Goal: Information Seeking & Learning: Learn about a topic

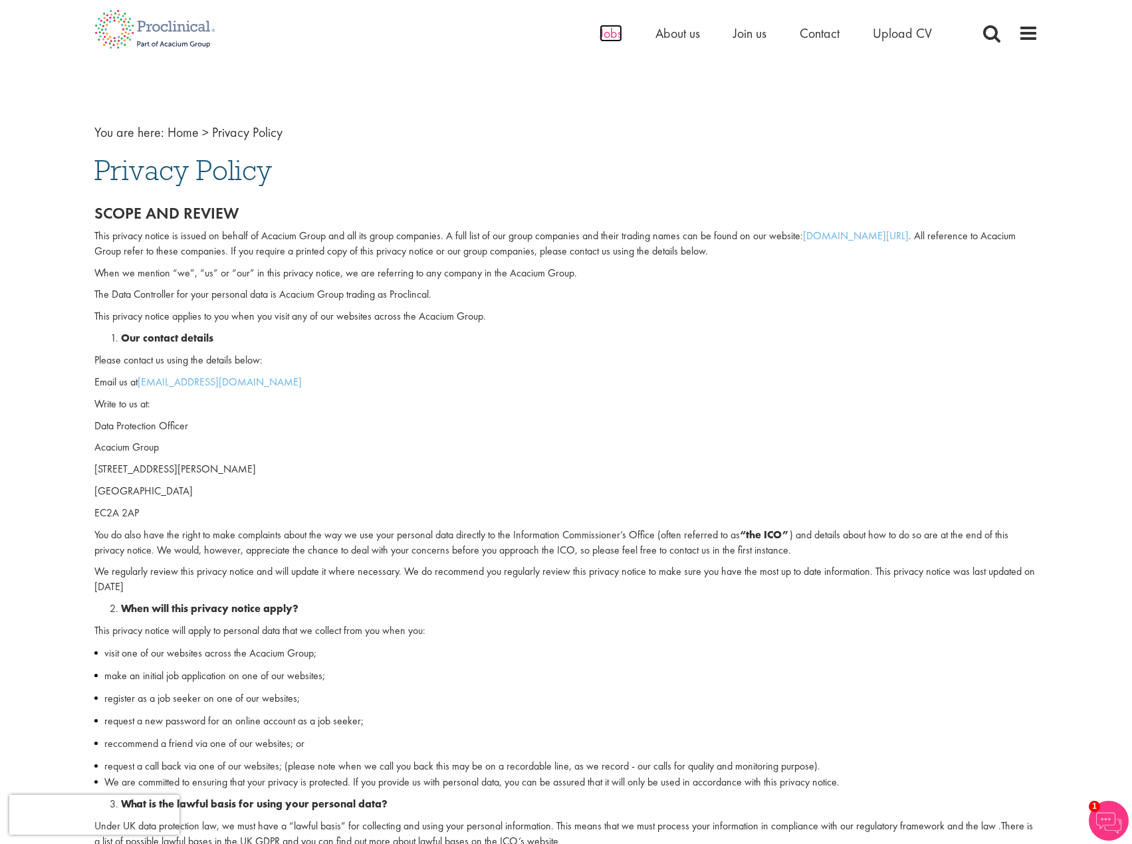
click at [613, 33] on span "Jobs" at bounding box center [610, 33] width 23 height 17
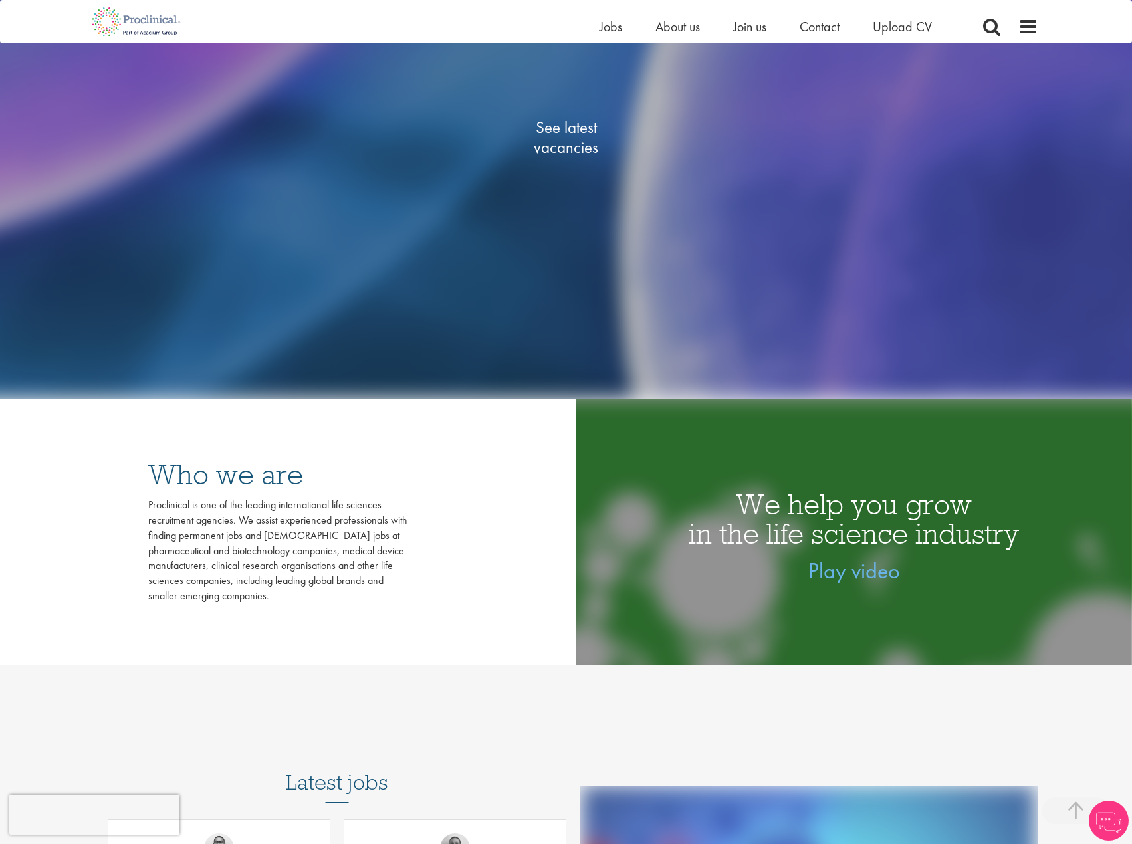
scroll to position [399, 0]
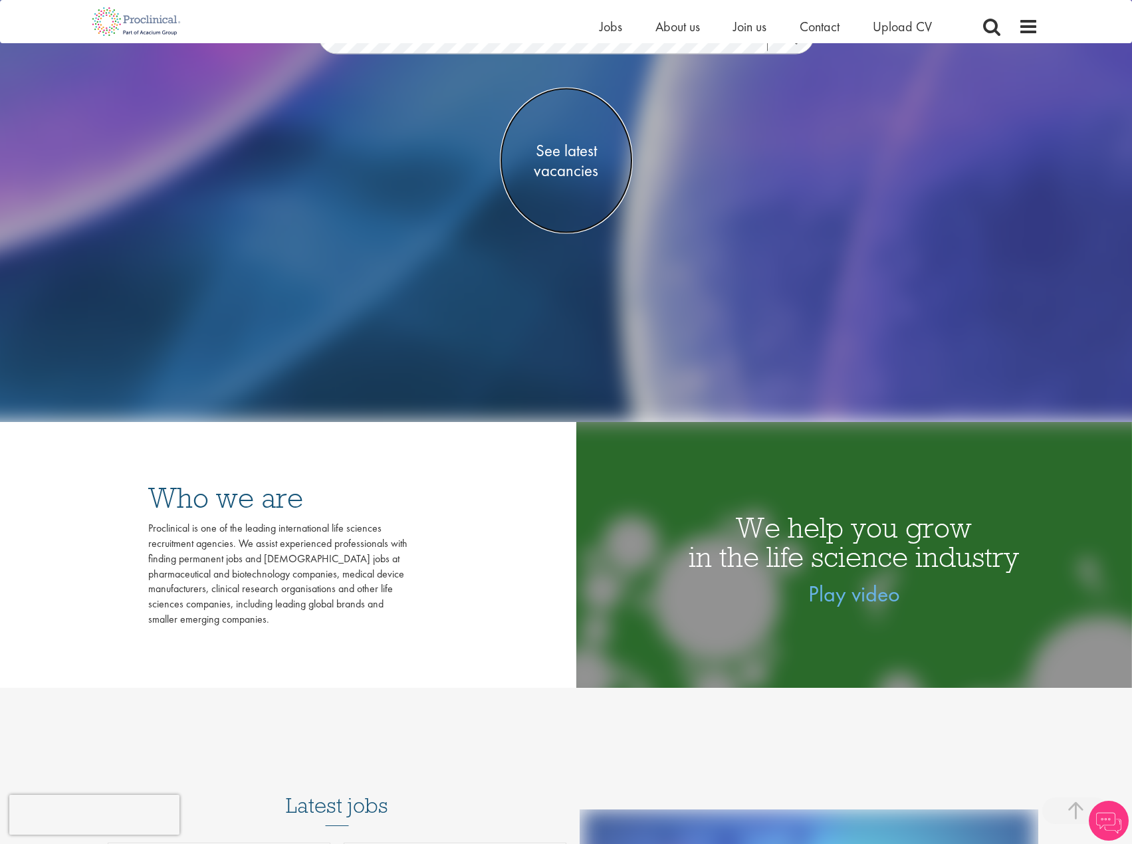
click at [568, 160] on span "See latest vacancies" at bounding box center [566, 160] width 133 height 40
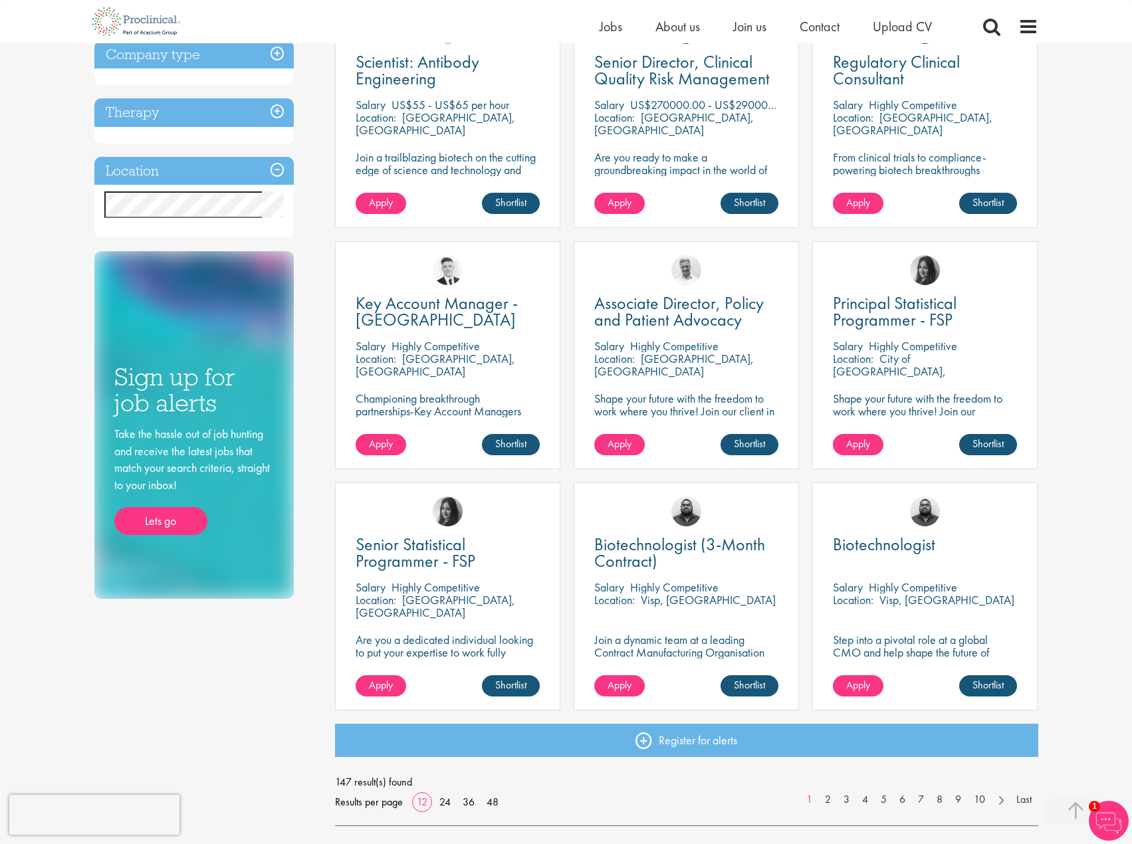
scroll to position [598, 0]
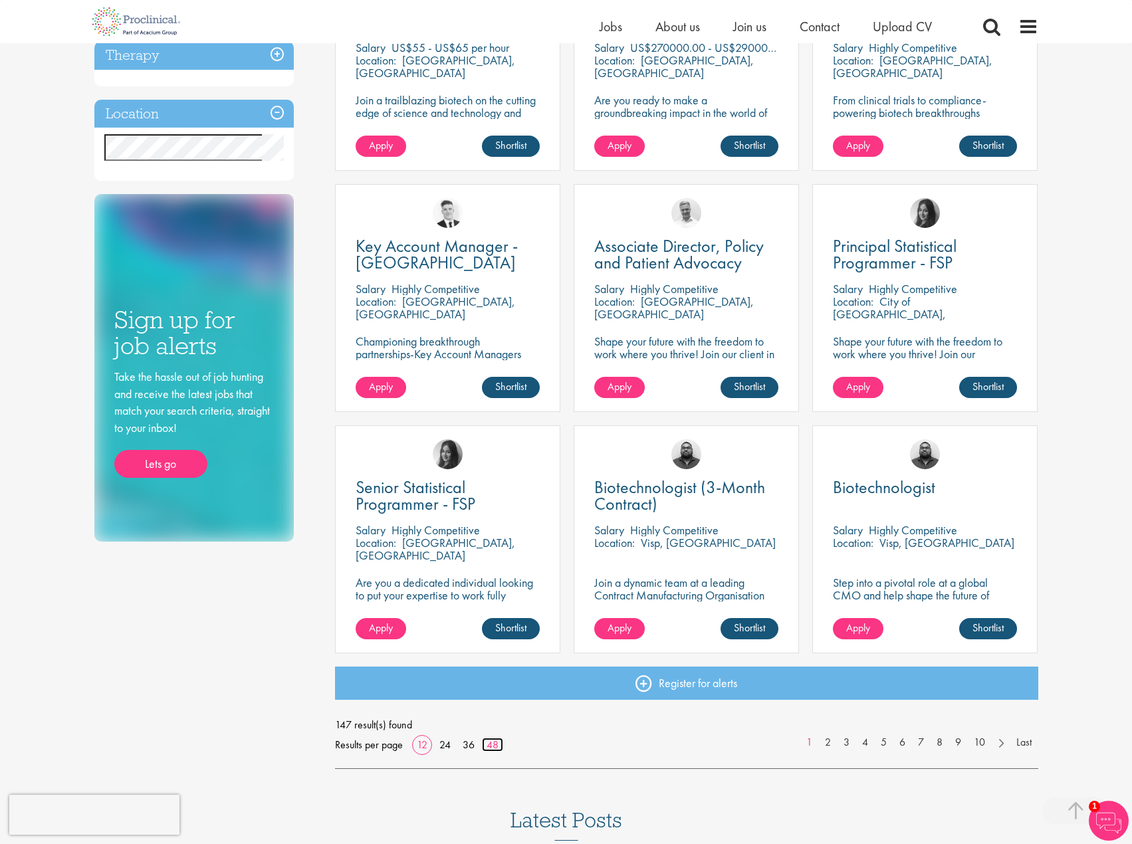
click at [497, 743] on link "48" at bounding box center [492, 745] width 21 height 14
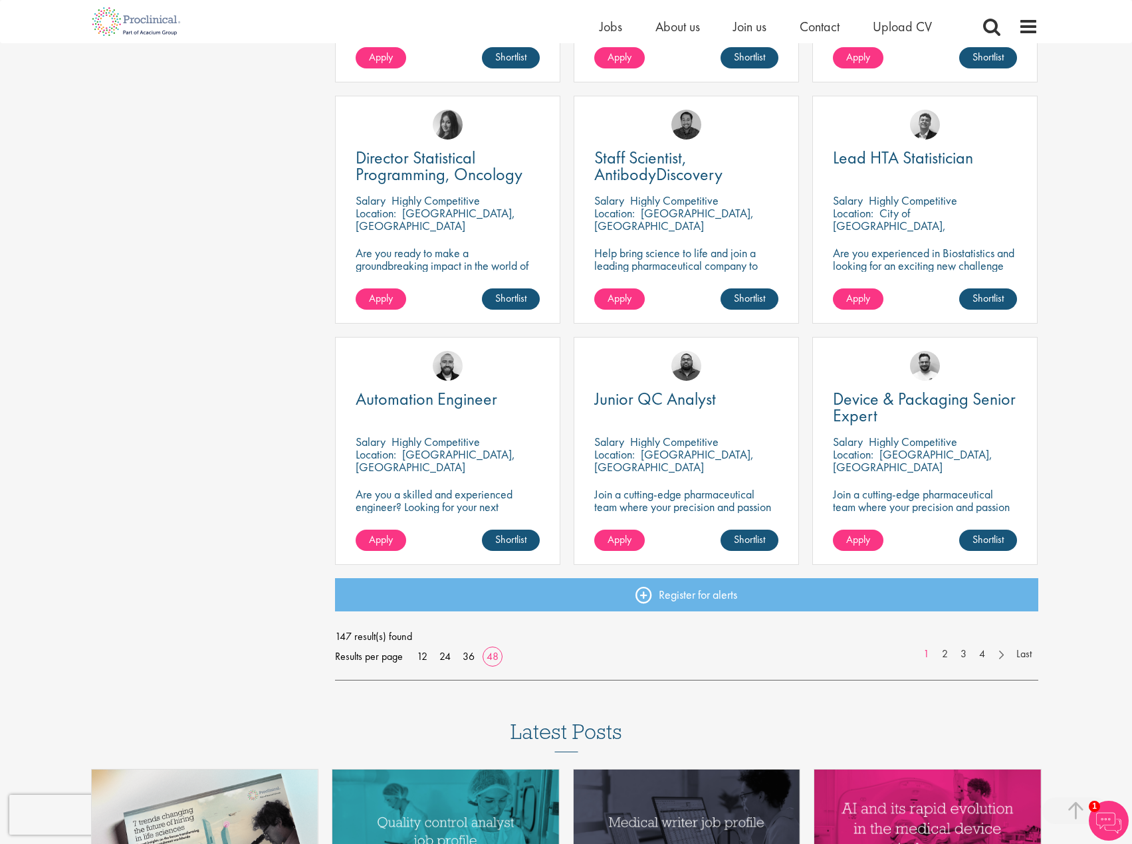
scroll to position [3589, 0]
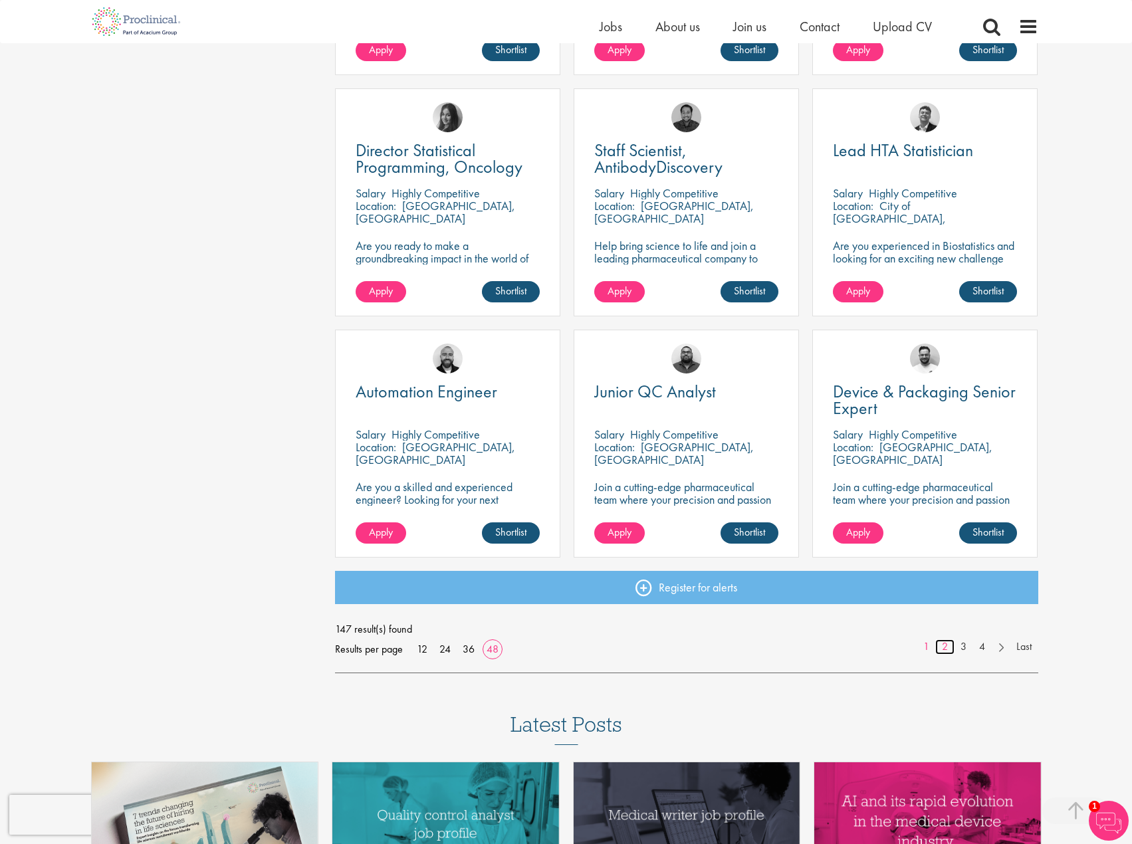
click at [939, 647] on link "2" at bounding box center [944, 646] width 19 height 15
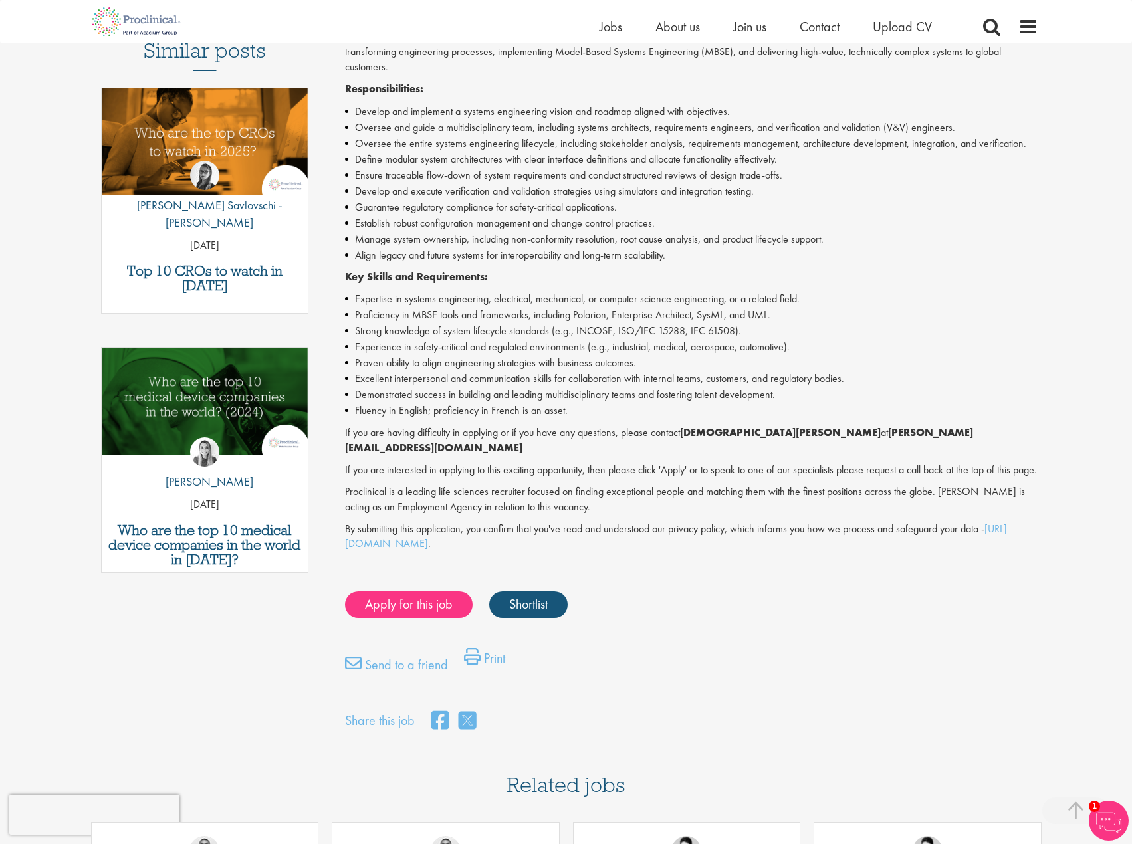
scroll to position [399, 0]
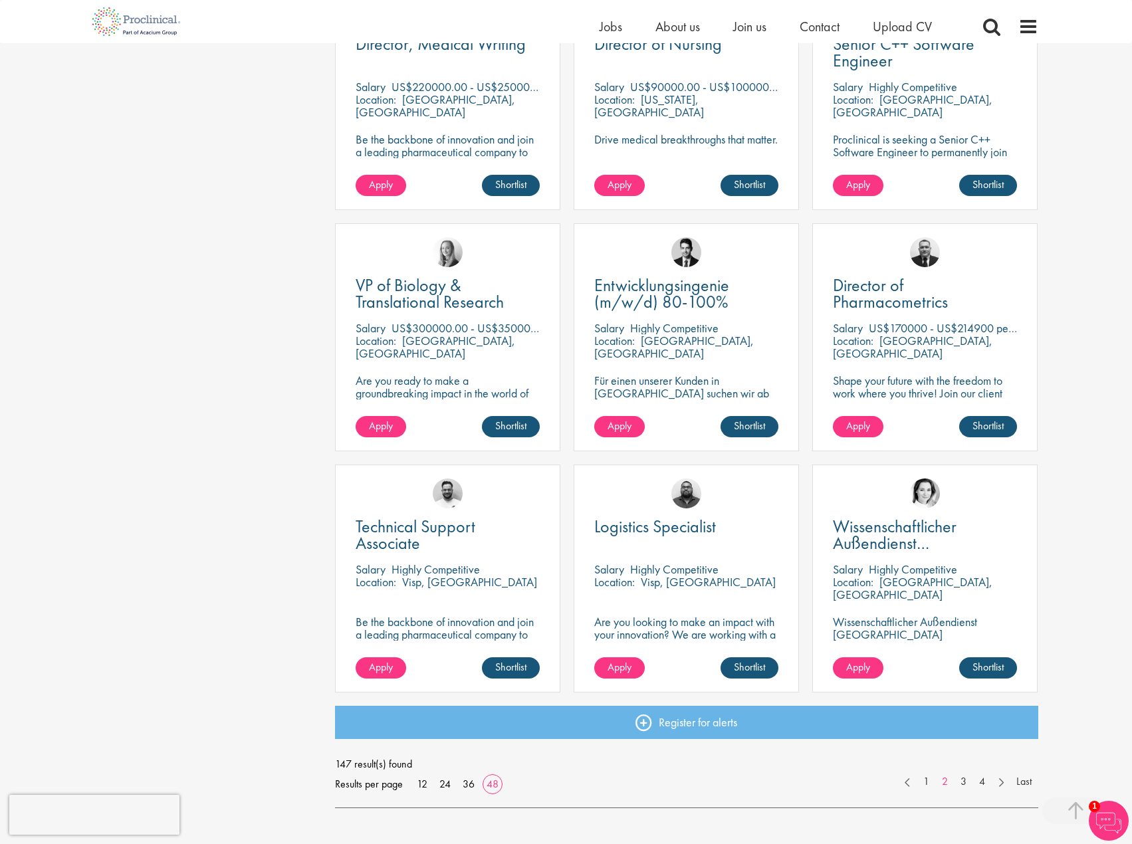
scroll to position [3456, 0]
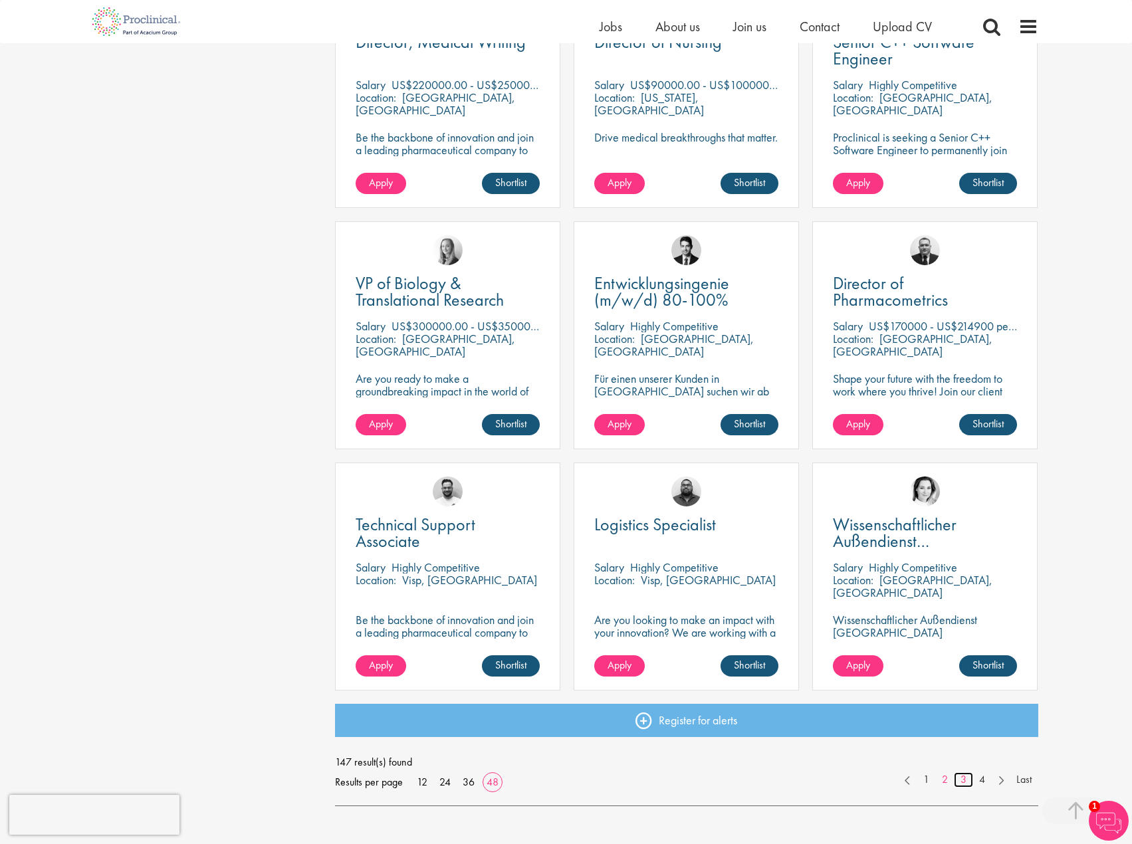
click at [958, 781] on link "3" at bounding box center [963, 779] width 19 height 15
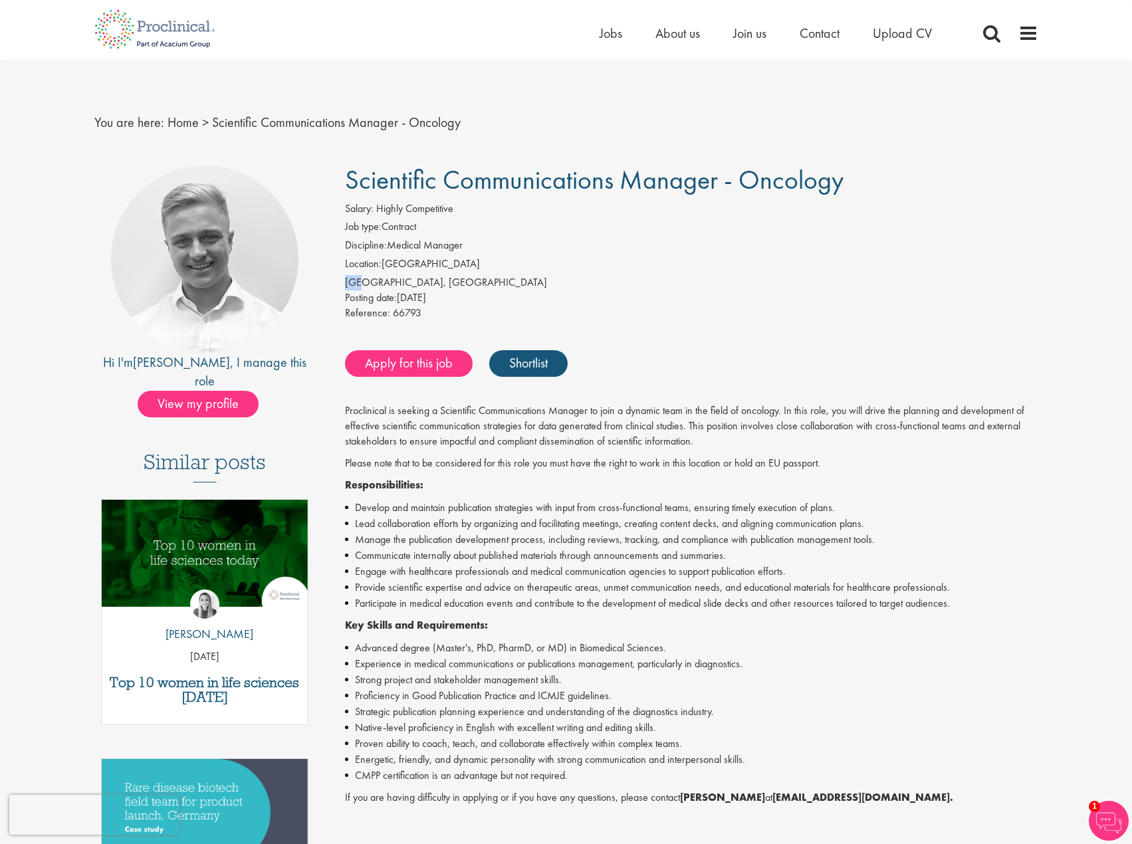
drag, startPoint x: 347, startPoint y: 284, endPoint x: 362, endPoint y: 284, distance: 14.6
click at [362, 284] on div "[GEOGRAPHIC_DATA], [GEOGRAPHIC_DATA]" at bounding box center [691, 282] width 693 height 15
click at [351, 279] on div "[GEOGRAPHIC_DATA], [GEOGRAPHIC_DATA]" at bounding box center [691, 282] width 693 height 15
drag, startPoint x: 346, startPoint y: 280, endPoint x: 435, endPoint y: 277, distance: 89.1
click at [435, 277] on div "Salary: Highly Competitive Job type: Contract Discipline: Medical Manager Locat…" at bounding box center [691, 262] width 713 height 123
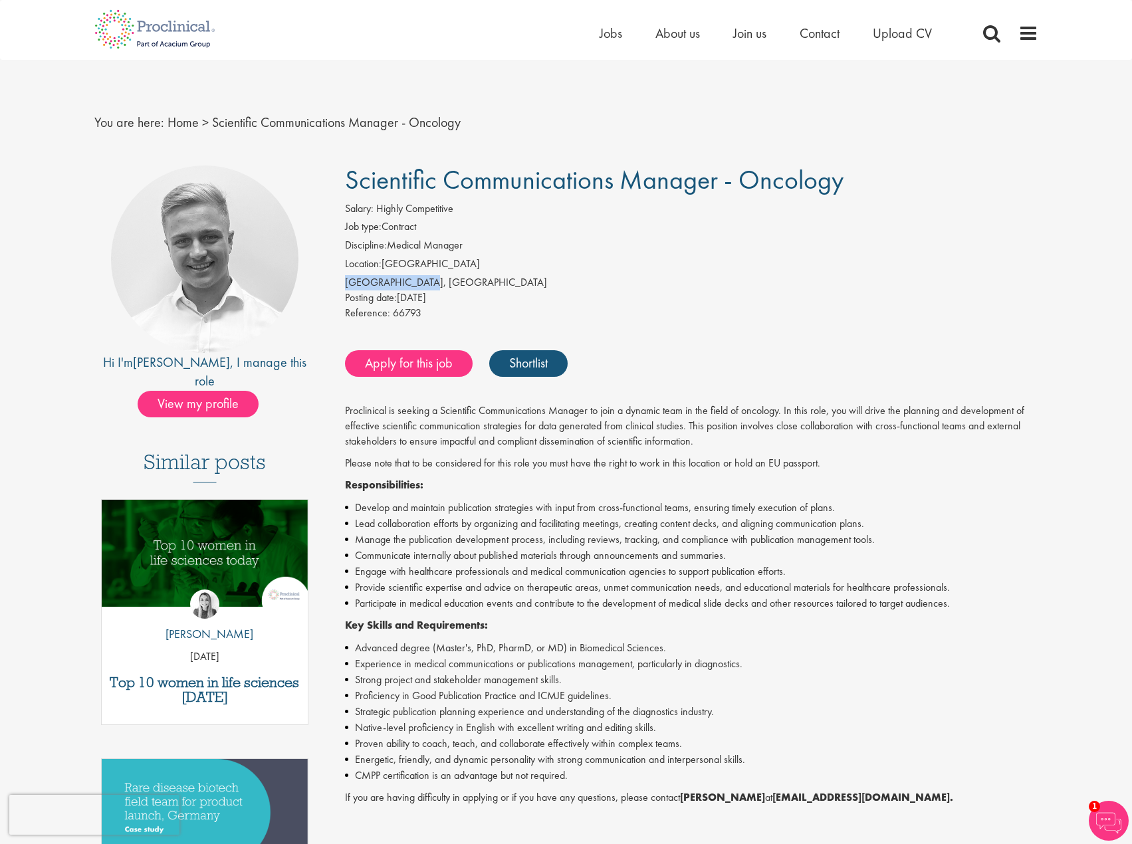
copy div "[GEOGRAPHIC_DATA], [GEOGRAPHIC_DATA]"
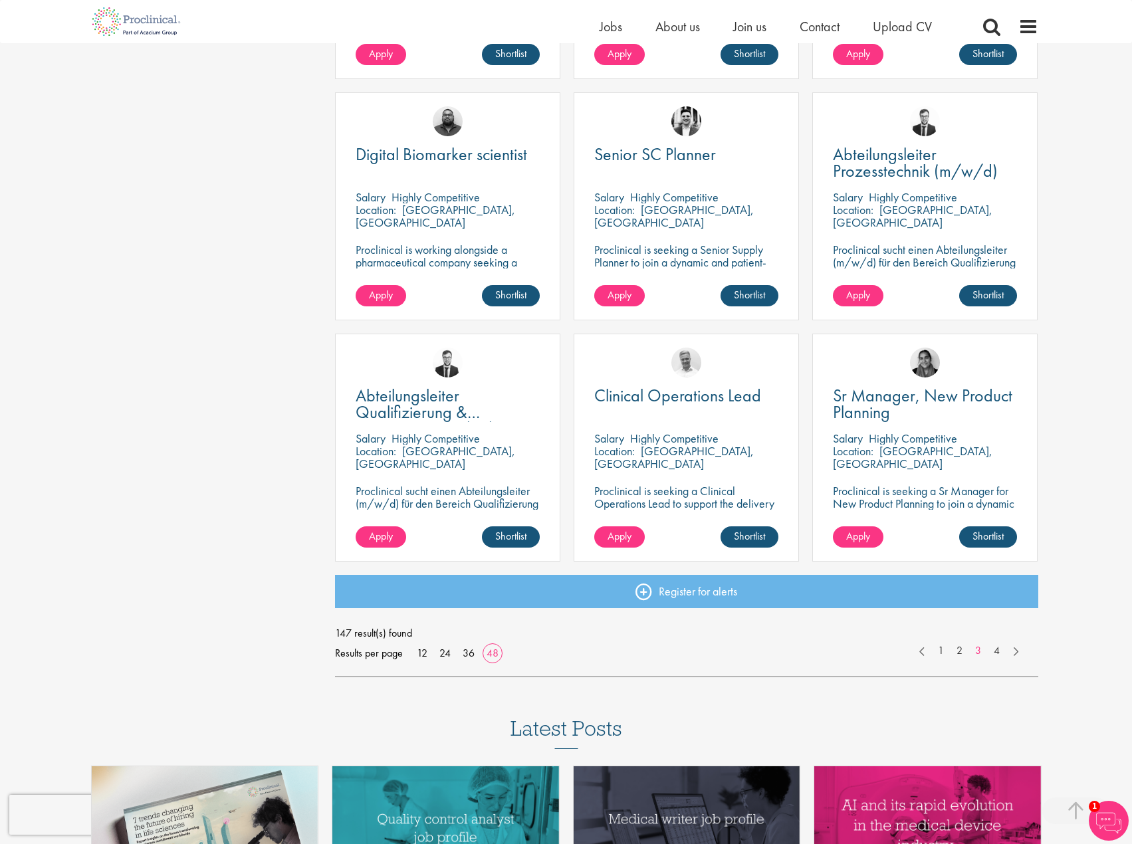
scroll to position [3589, 0]
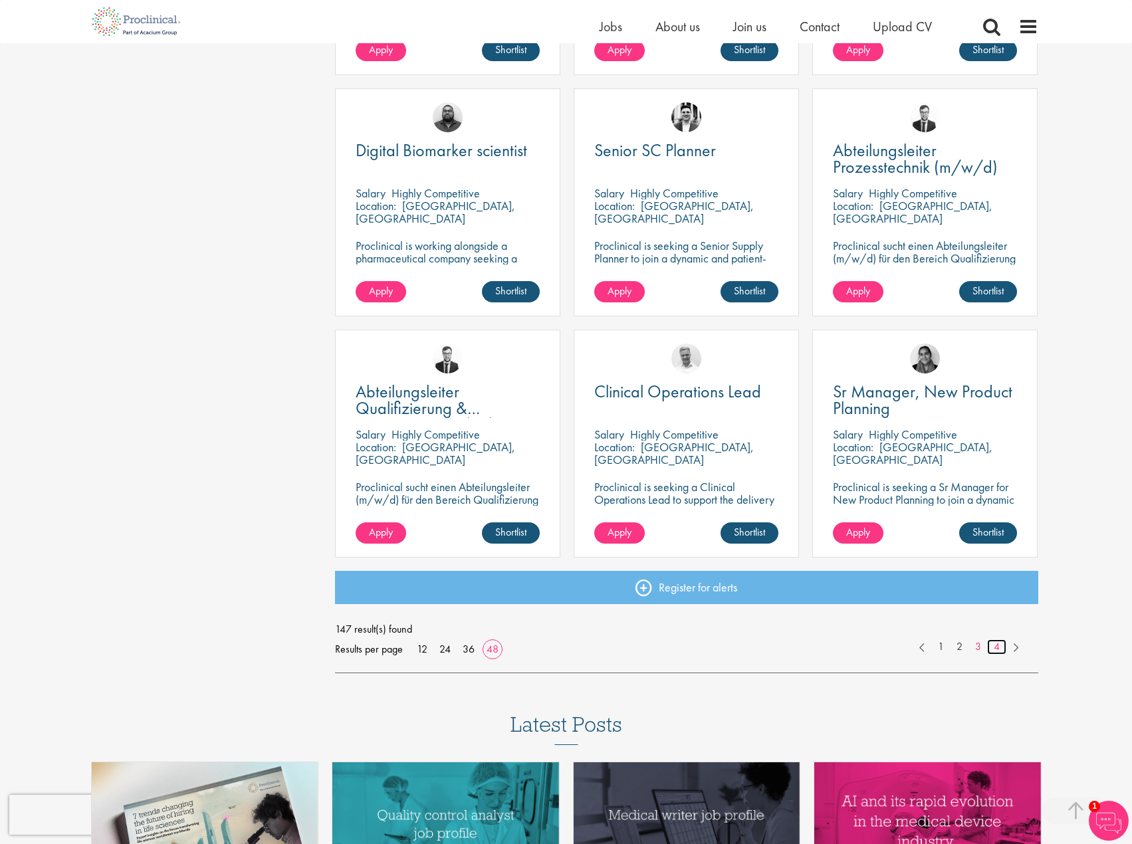
click at [997, 644] on link "4" at bounding box center [996, 646] width 19 height 15
